Goal: Navigation & Orientation: Find specific page/section

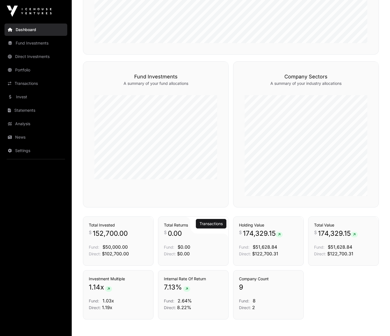
scroll to position [330, 0]
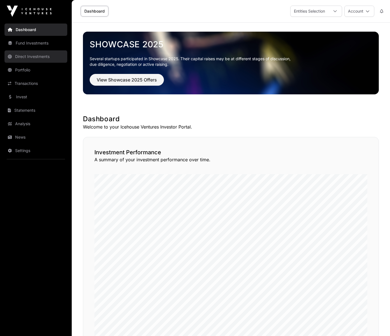
click at [29, 56] on link "Direct Investments" at bounding box center [35, 56] width 63 height 12
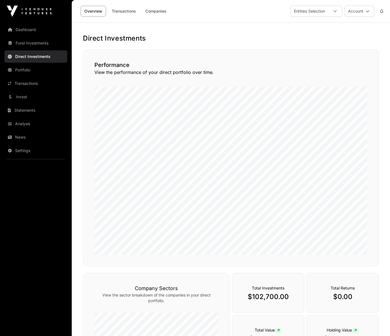
click at [25, 68] on link "Portfolio" at bounding box center [35, 70] width 63 height 12
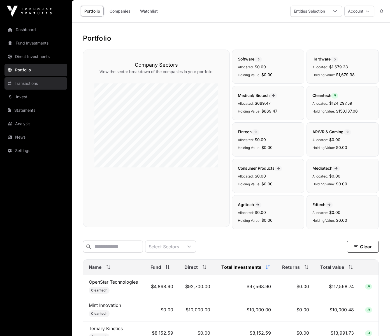
click at [36, 84] on link "Transactions" at bounding box center [35, 83] width 63 height 12
